Goal: Information Seeking & Learning: Find specific page/section

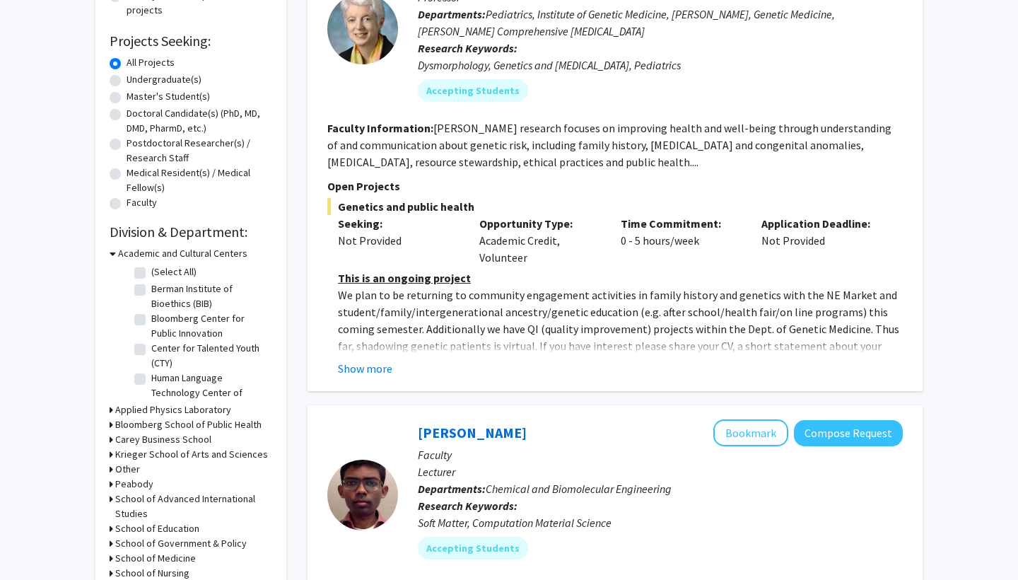
scroll to position [336, 0]
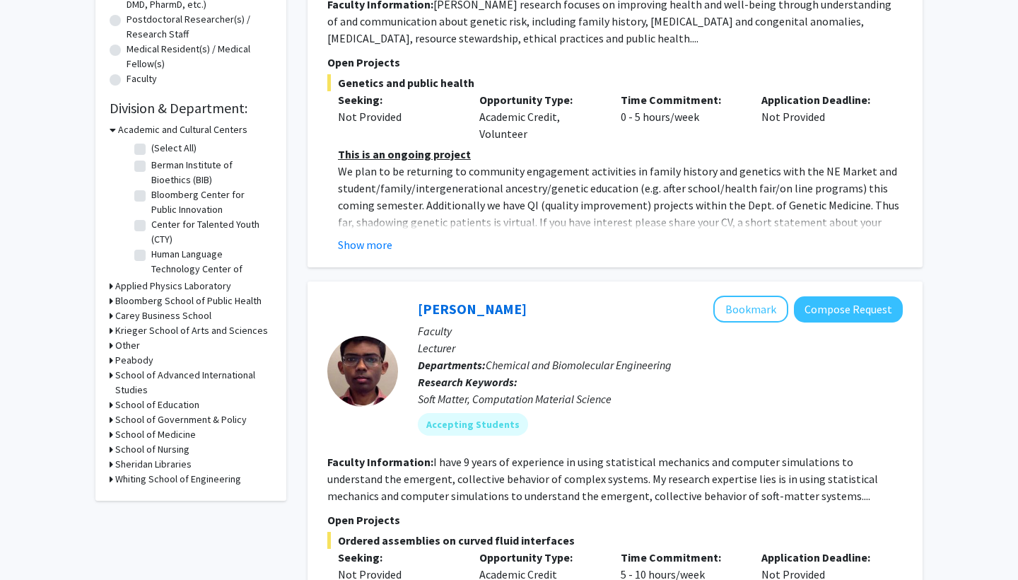
click at [183, 289] on h3 "Applied Physics Laboratory" at bounding box center [173, 285] width 116 height 15
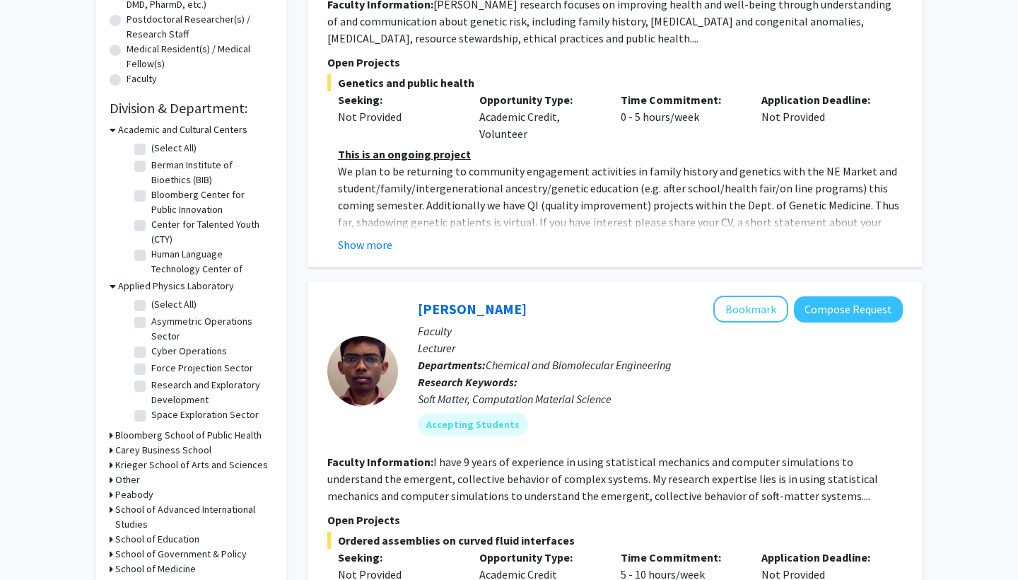
click at [151, 307] on label "(Select All)" at bounding box center [173, 304] width 45 height 15
click at [151, 306] on input "(Select All)" at bounding box center [155, 301] width 9 height 9
checkbox input "true"
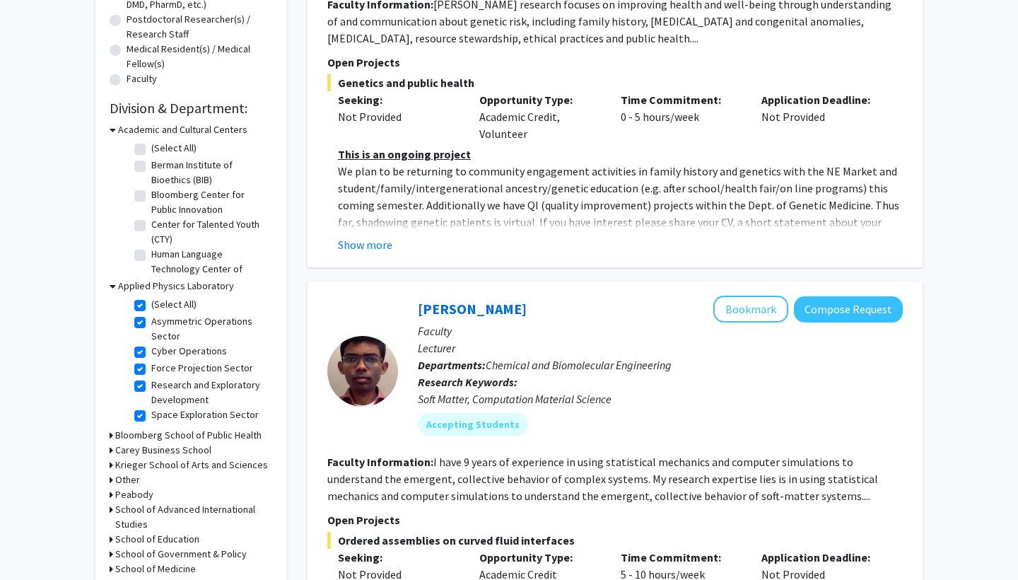
checkbox input "true"
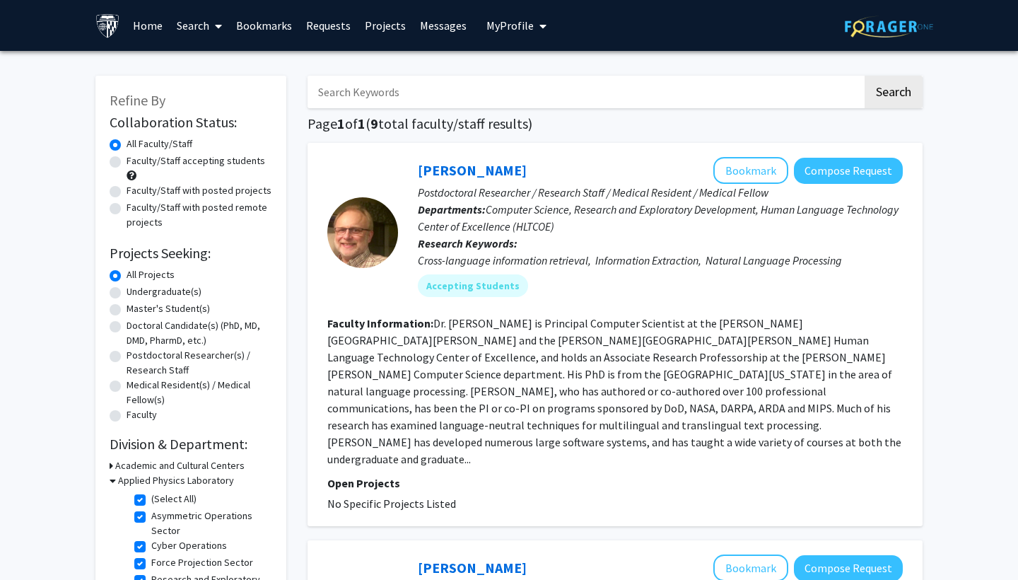
click at [403, 103] on input "Search Keywords" at bounding box center [584, 92] width 555 height 33
type input "software engineering"
click at [893, 94] on button "Search" at bounding box center [893, 92] width 58 height 33
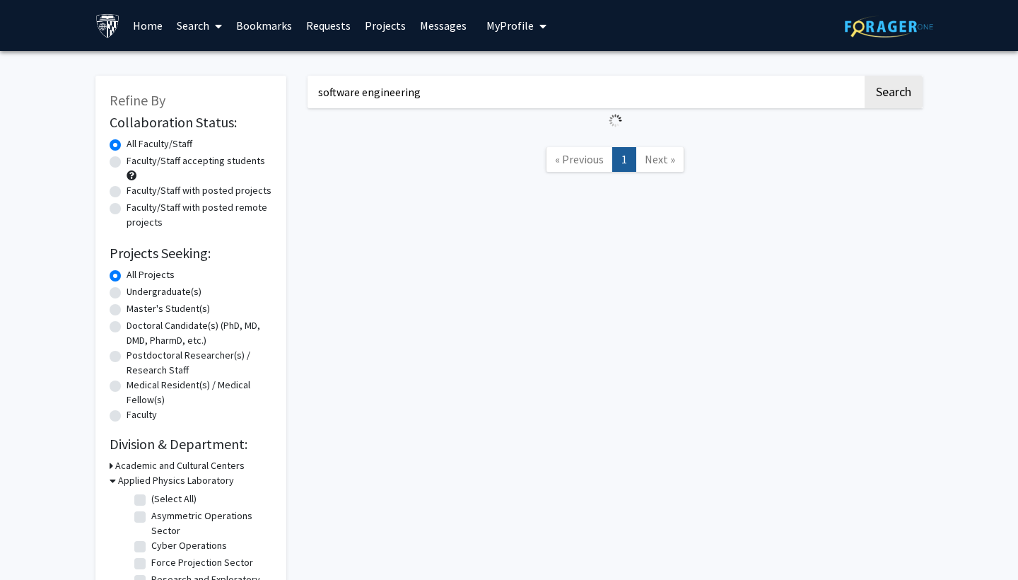
checkbox input "false"
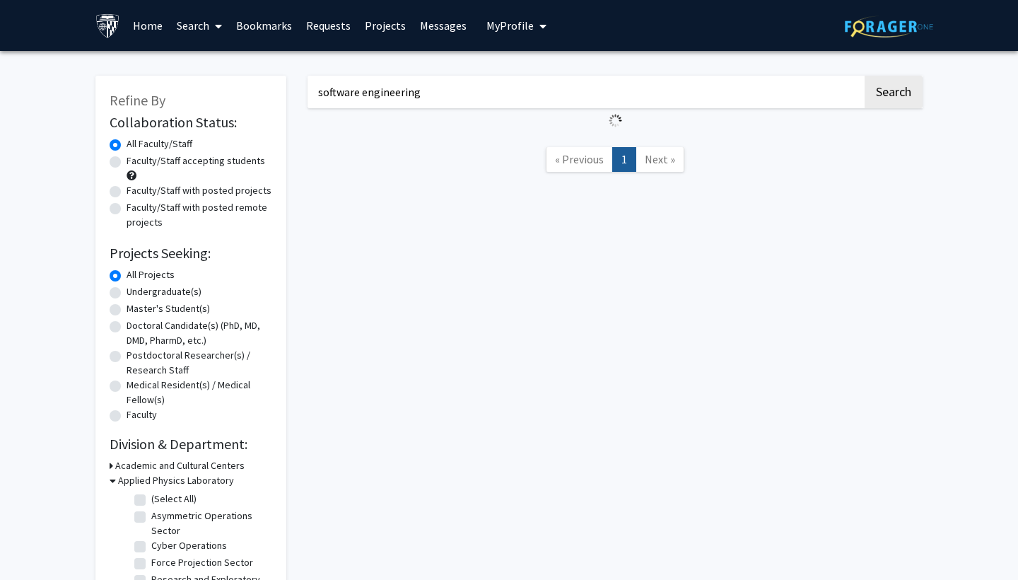
checkbox input "false"
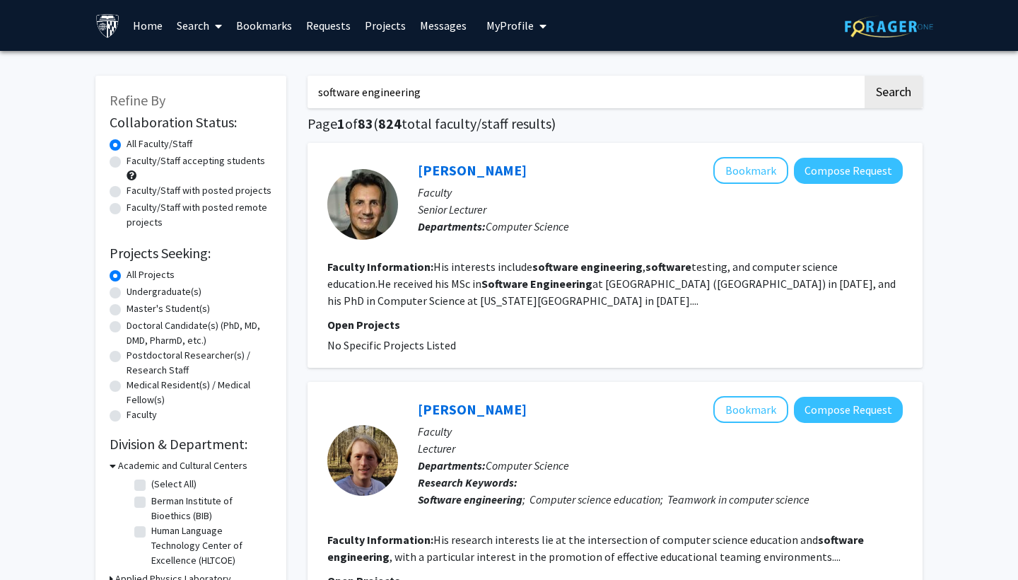
scroll to position [6, 0]
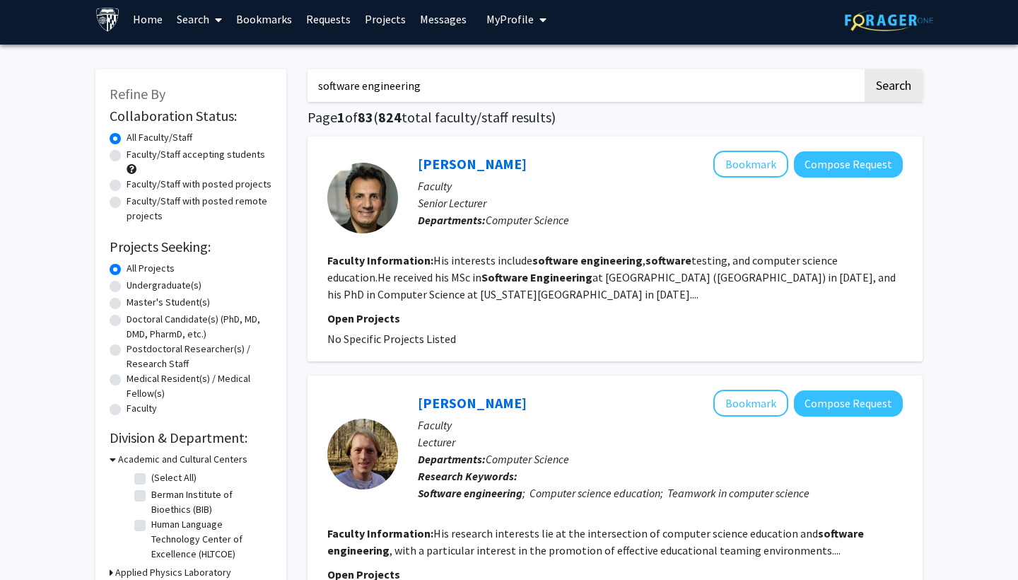
click at [185, 160] on label "Faculty/Staff accepting students" at bounding box center [196, 154] width 139 height 15
click at [136, 156] on input "Faculty/Staff accepting students" at bounding box center [131, 151] width 9 height 9
radio input "true"
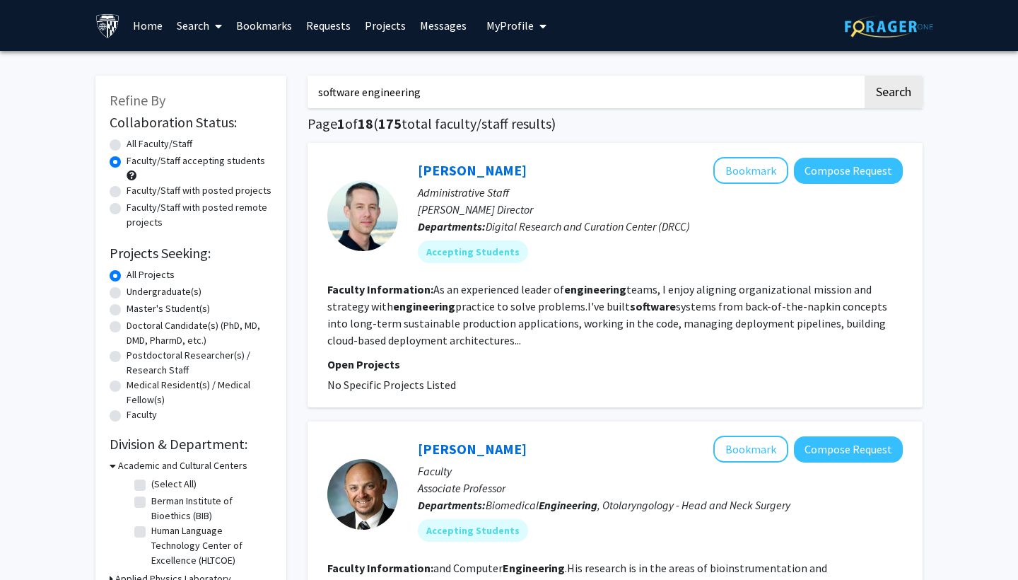
drag, startPoint x: 433, startPoint y: 105, endPoint x: 273, endPoint y: 105, distance: 160.4
type input "computer science"
click at [893, 94] on button "Search" at bounding box center [893, 92] width 58 height 33
radio input "true"
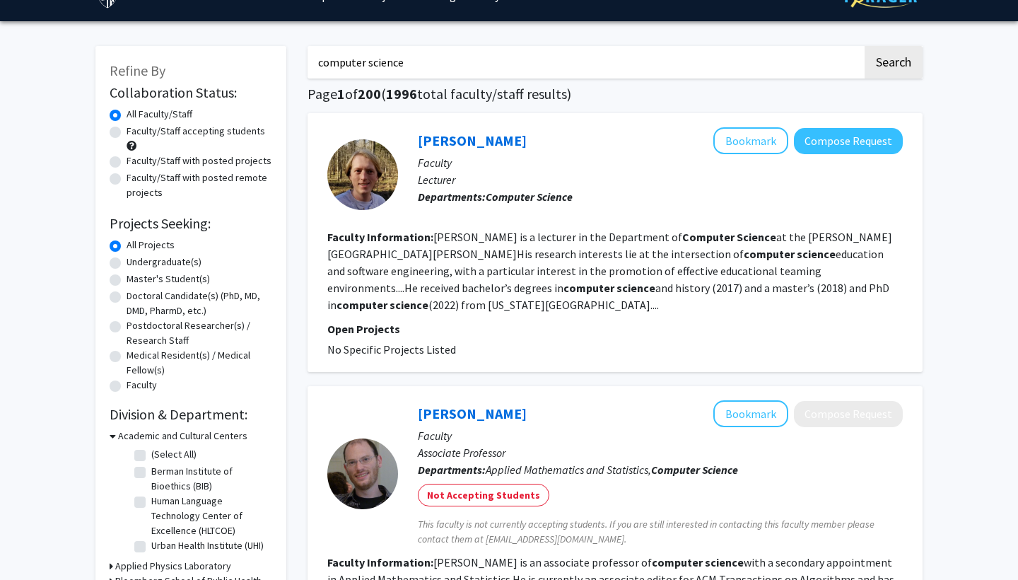
scroll to position [30, 0]
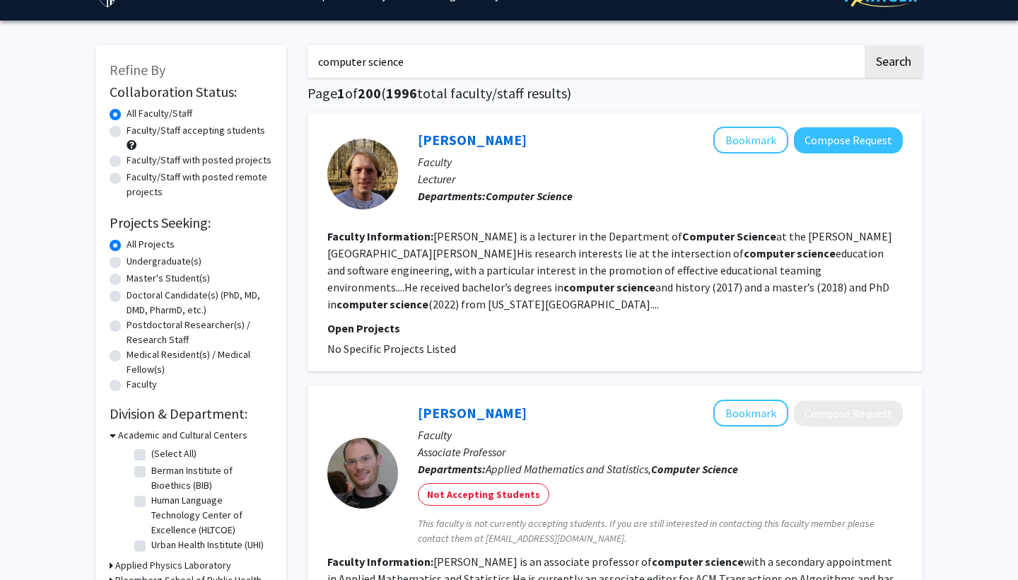
click at [195, 134] on label "Faculty/Staff accepting students" at bounding box center [196, 130] width 139 height 15
click at [136, 132] on input "Faculty/Staff accepting students" at bounding box center [131, 127] width 9 height 9
radio input "true"
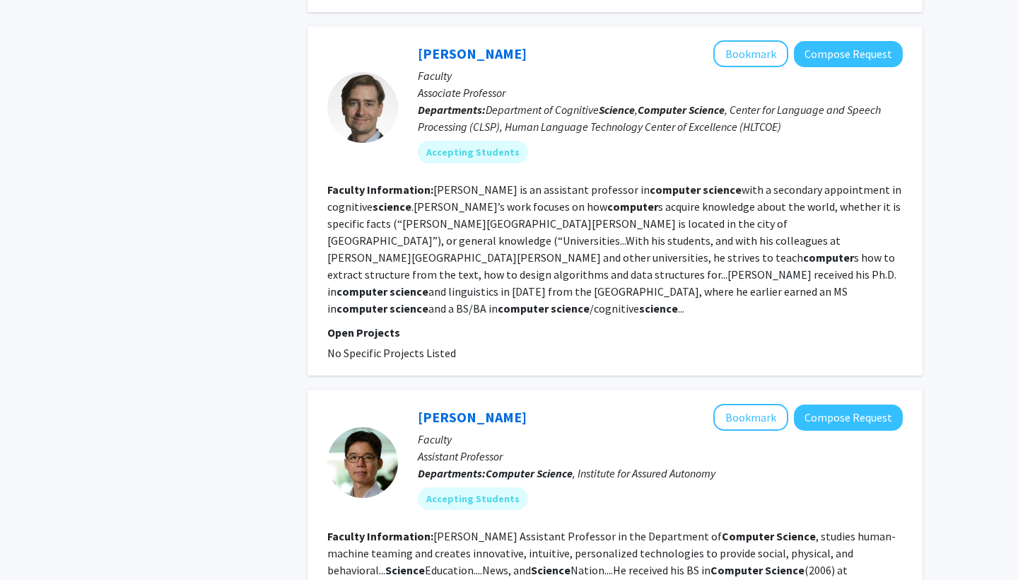
scroll to position [1099, 0]
